Goal: Communication & Community: Answer question/provide support

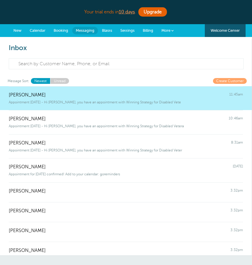
click at [87, 79] on div "Message Sort: Newest Unread Create Customer" at bounding box center [128, 81] width 241 height 6
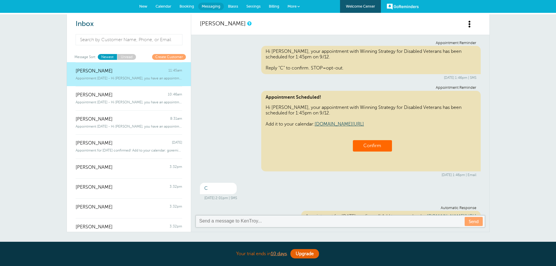
click at [252, 22] on span at bounding box center [469, 23] width 7 height 7
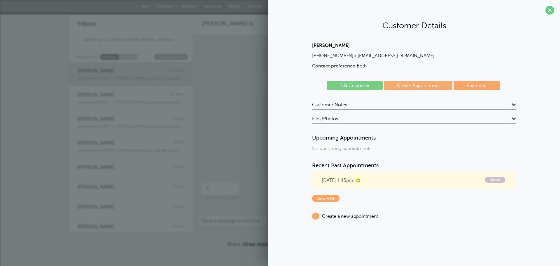
click at [252, 103] on h4 "Customer Notes" at bounding box center [414, 106] width 204 height 8
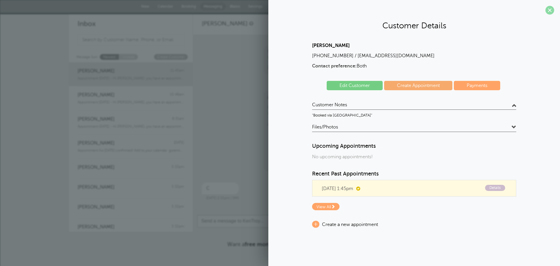
click at [252, 11] on span at bounding box center [549, 10] width 9 height 9
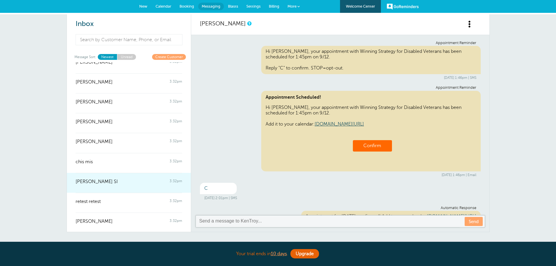
scroll to position [304, 0]
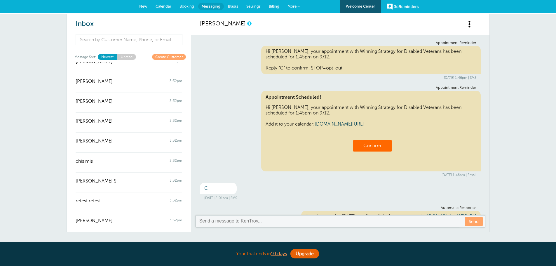
click at [252, 109] on div "Inbox Message Sort: Newest Unread Create Customer [PERSON_NAME] 11:45am Appoint…" at bounding box center [278, 145] width 556 height 262
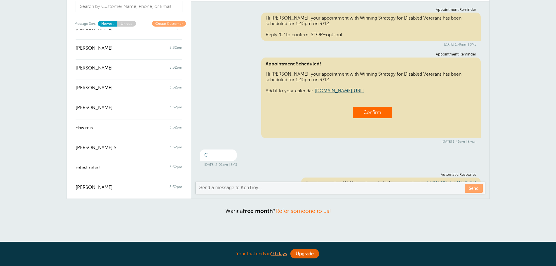
scroll to position [76, 0]
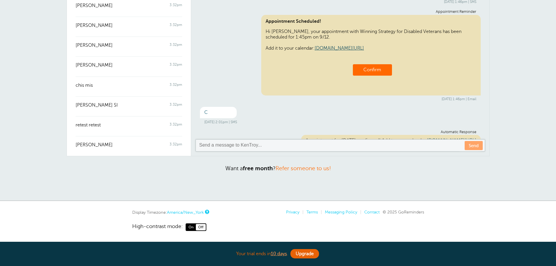
click at [21, 50] on div "Inbox Message Sort: Newest Unread Create Customer [PERSON_NAME] 11:45am Appoint…" at bounding box center [278, 69] width 556 height 262
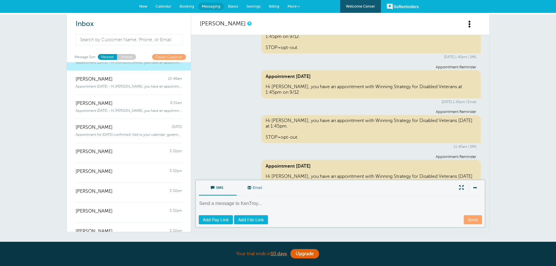
scroll to position [0, 0]
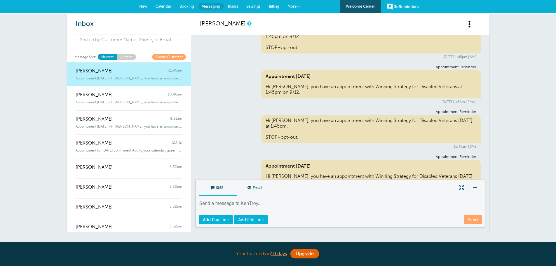
click at [125, 57] on link "Unread" at bounding box center [126, 57] width 19 height 6
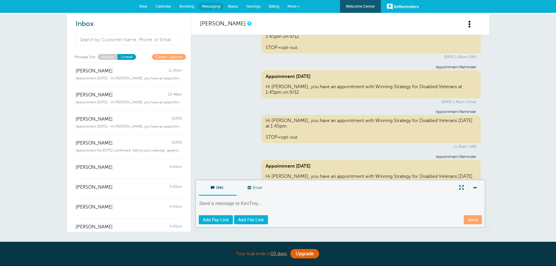
click at [108, 58] on link "Newest" at bounding box center [107, 57] width 19 height 6
click at [252, 26] on span at bounding box center [469, 23] width 7 height 7
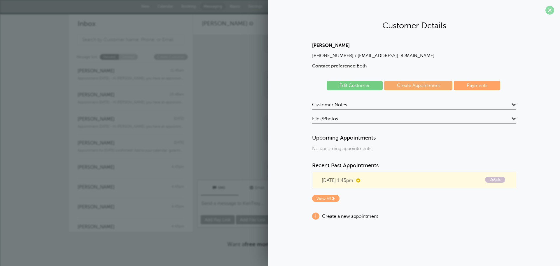
click at [252, 10] on span at bounding box center [549, 10] width 9 height 9
